Goal: Navigation & Orientation: Find specific page/section

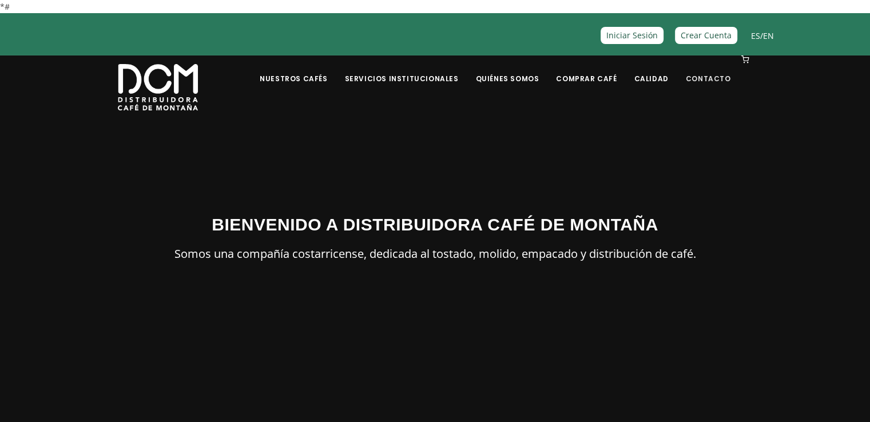
click at [720, 80] on link "Contacto" at bounding box center [708, 70] width 59 height 27
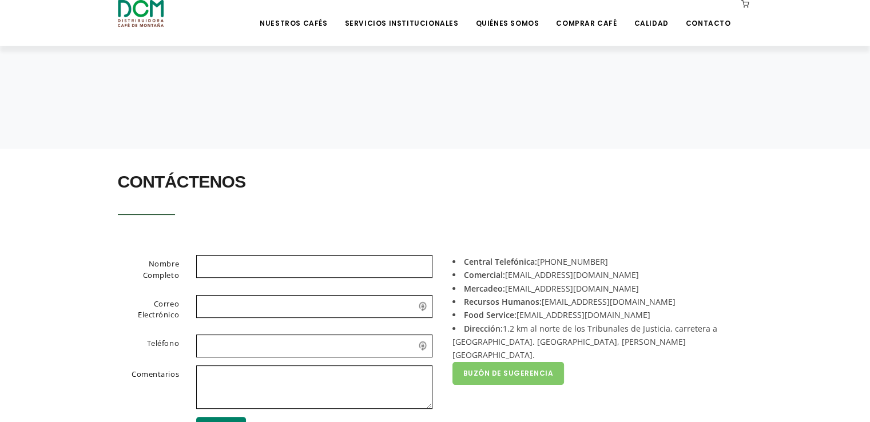
scroll to position [114, 0]
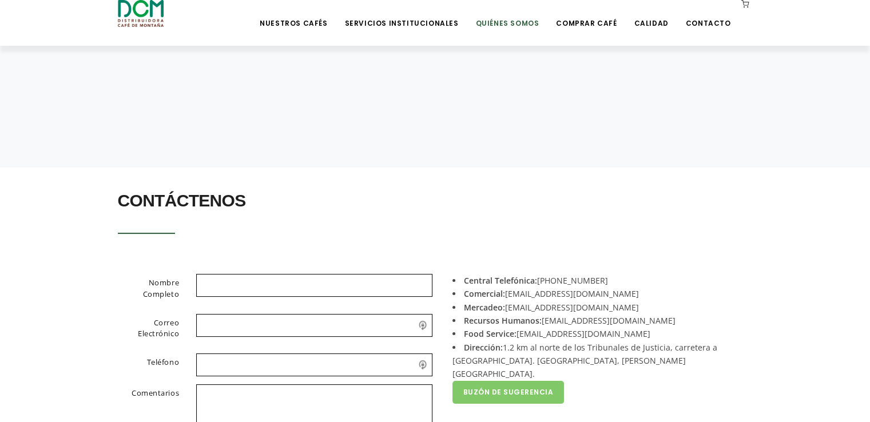
click at [528, 23] on link "Quiénes Somos" at bounding box center [506, 14] width 77 height 27
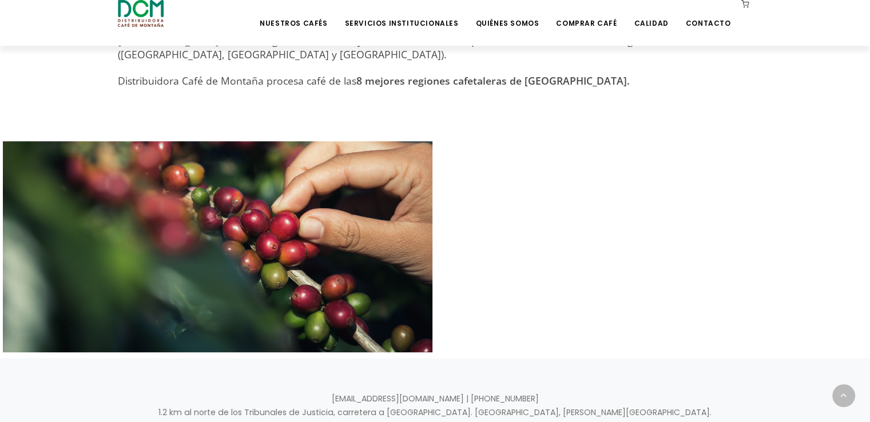
scroll to position [480, 0]
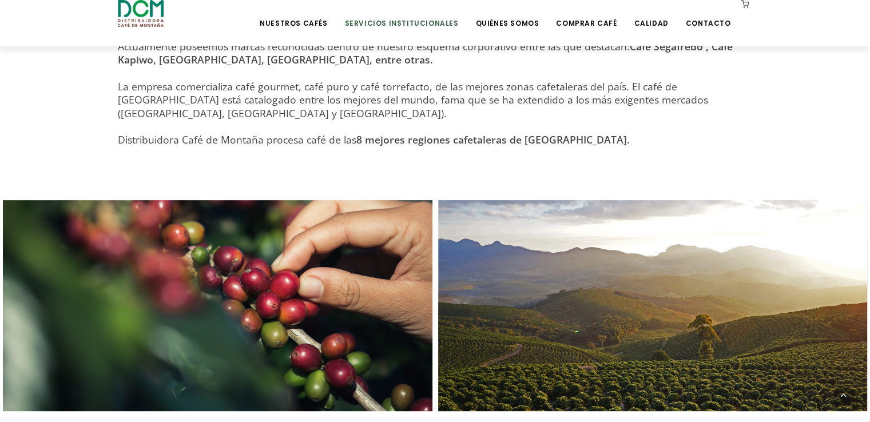
click at [411, 23] on link "Servicios Institucionales" at bounding box center [401, 14] width 128 height 27
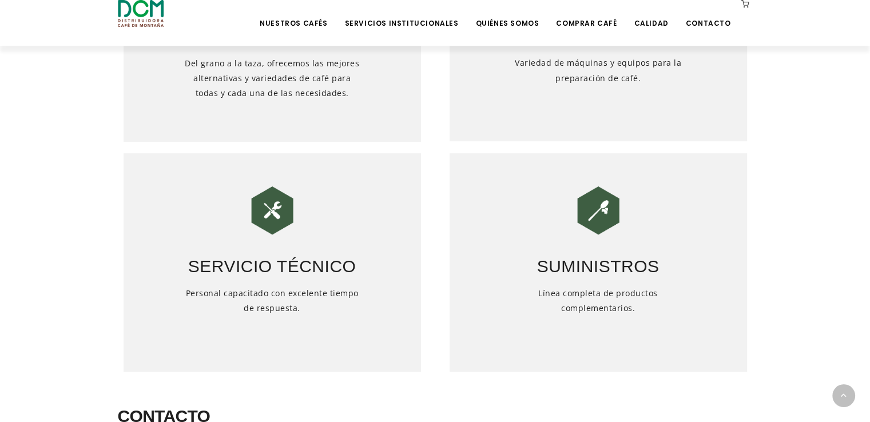
scroll to position [572, 0]
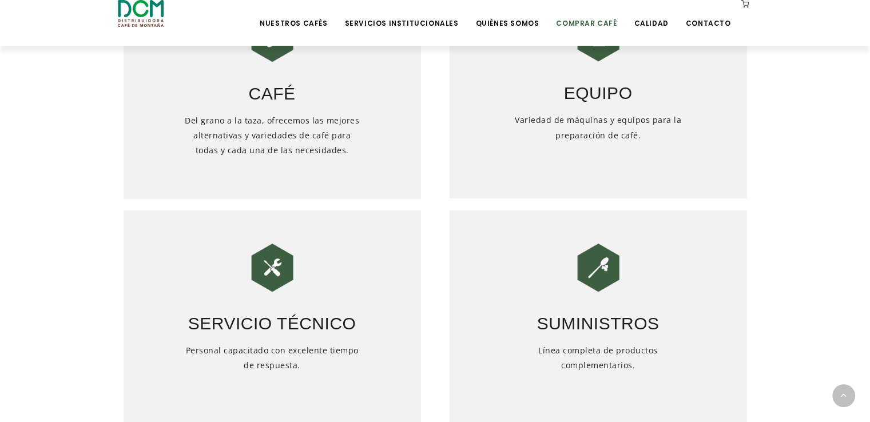
click at [583, 27] on link "Comprar Café" at bounding box center [586, 14] width 74 height 27
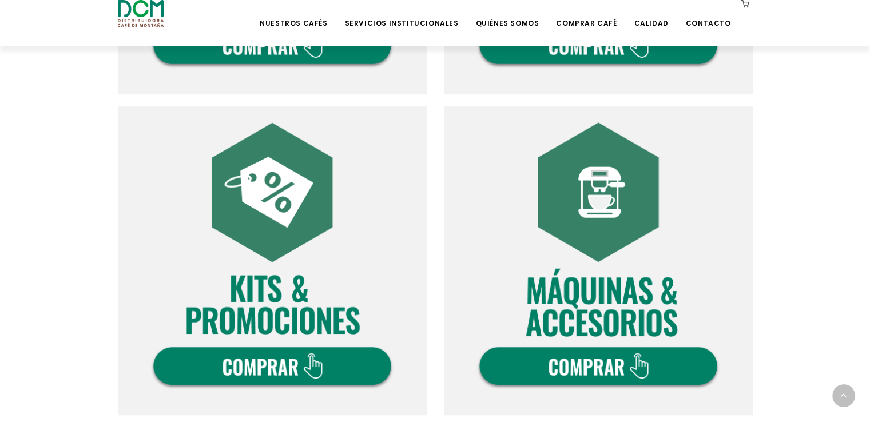
scroll to position [686, 0]
